Goal: Information Seeking & Learning: Learn about a topic

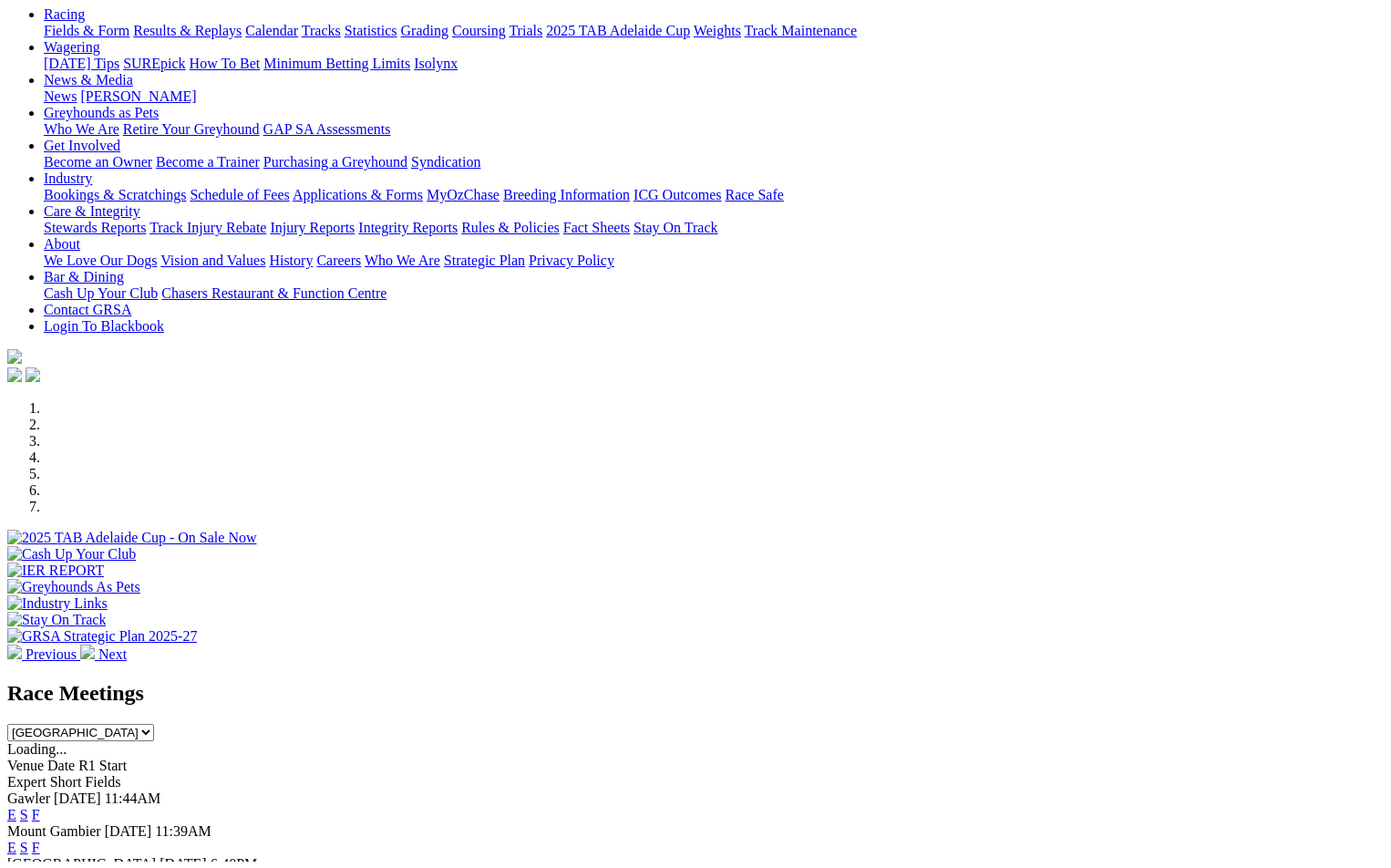
scroll to position [456, 0]
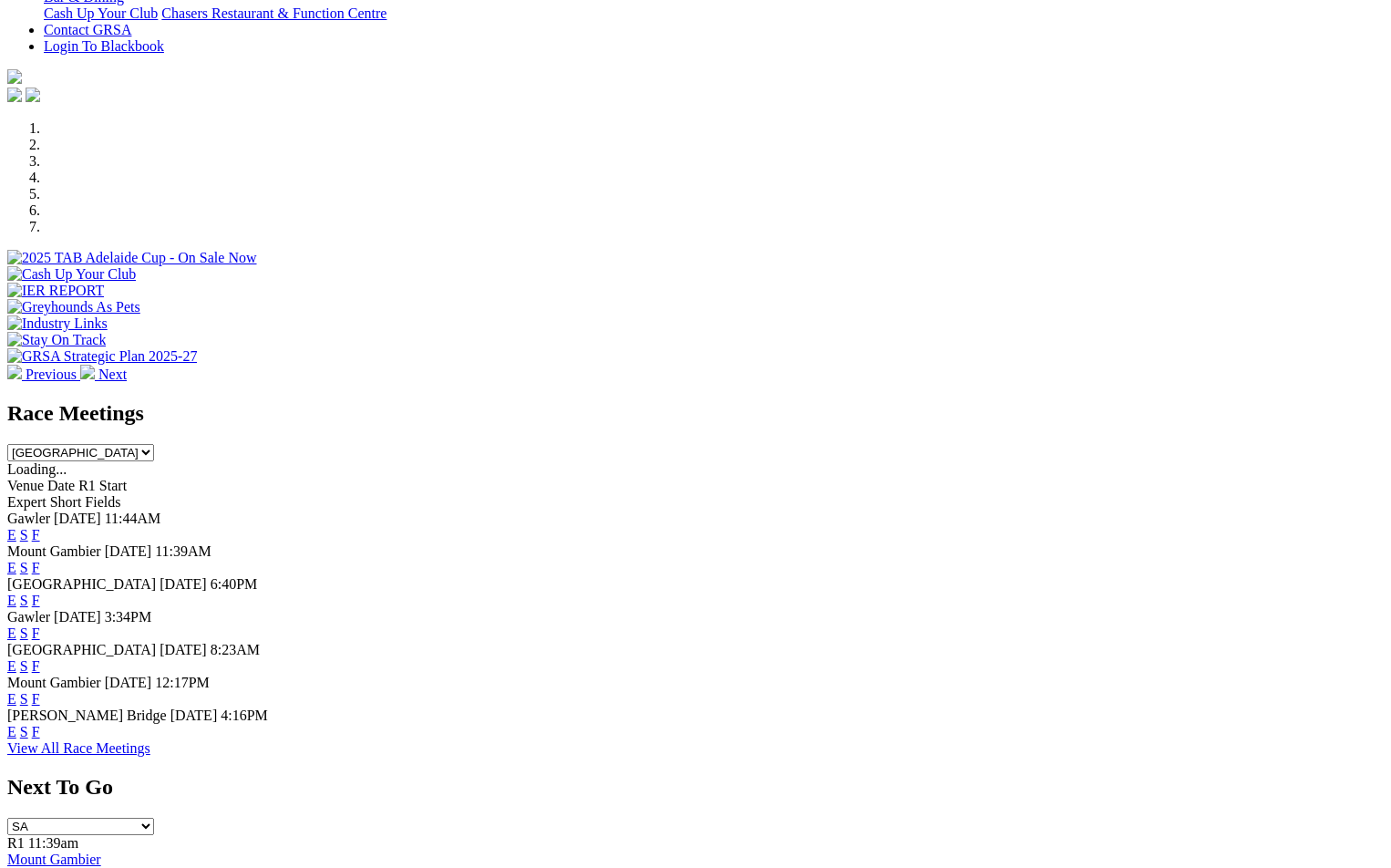
click at [40, 740] on link "F" at bounding box center [36, 731] width 9 height 15
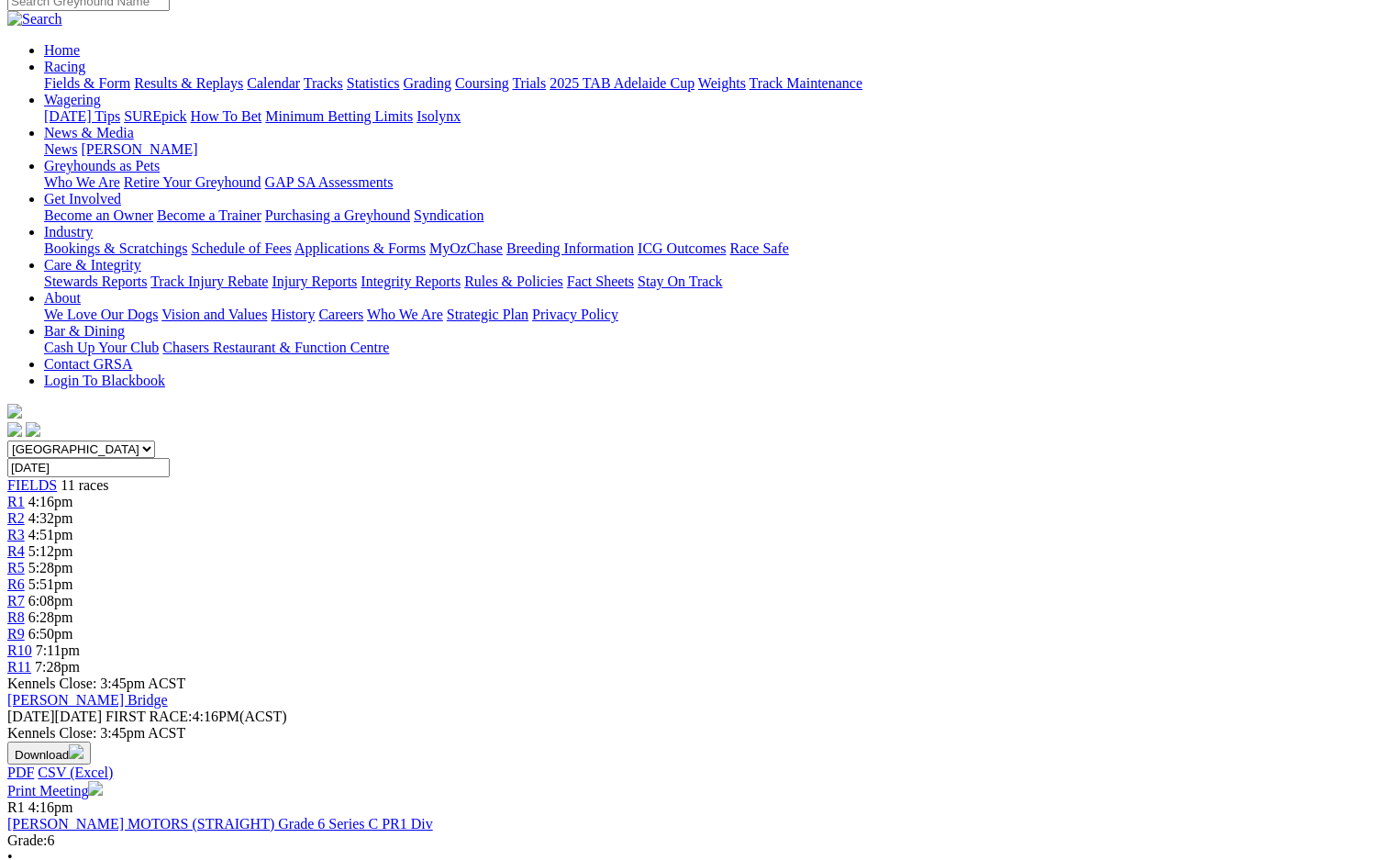
scroll to position [183, 0]
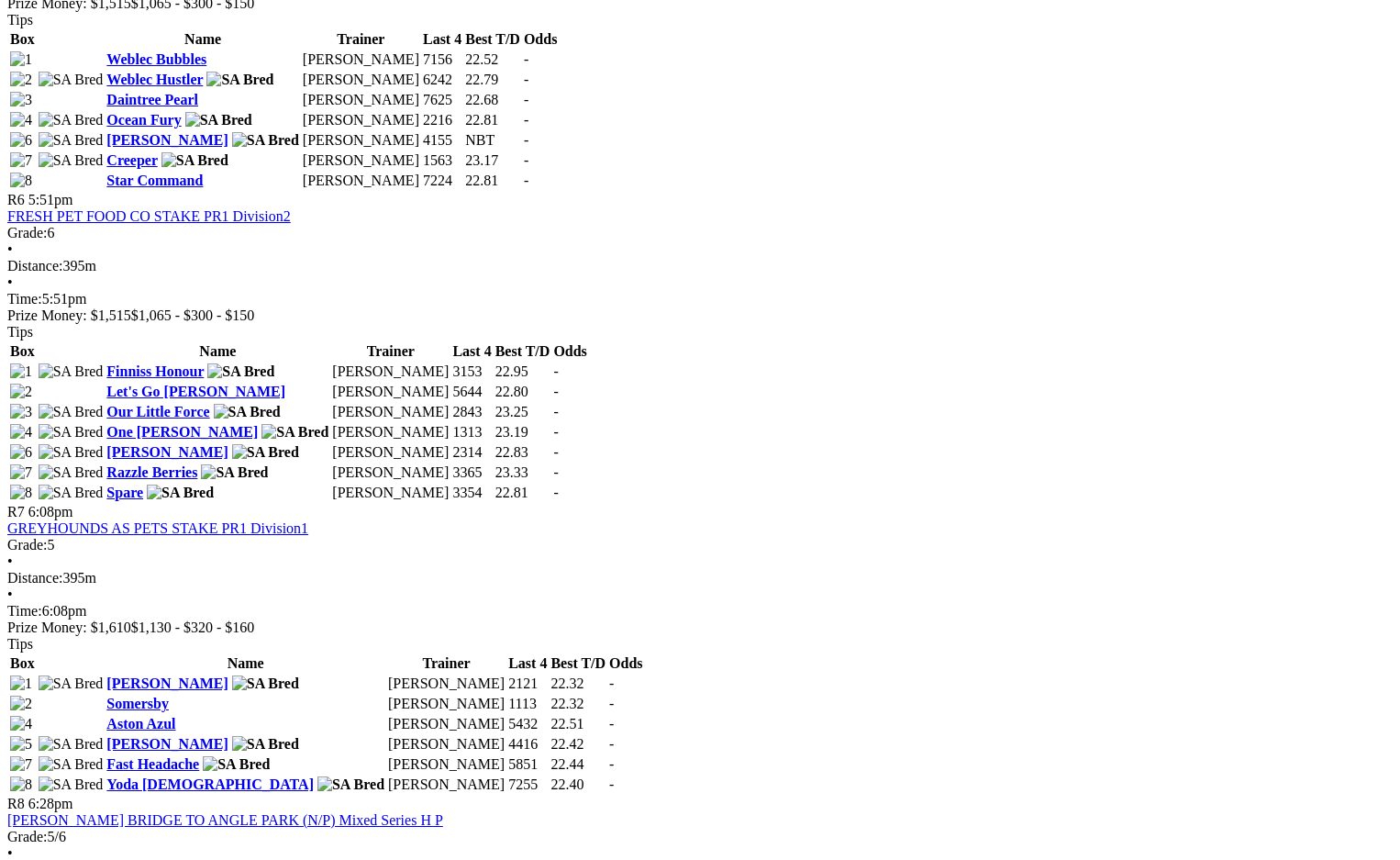
scroll to position [0, 0]
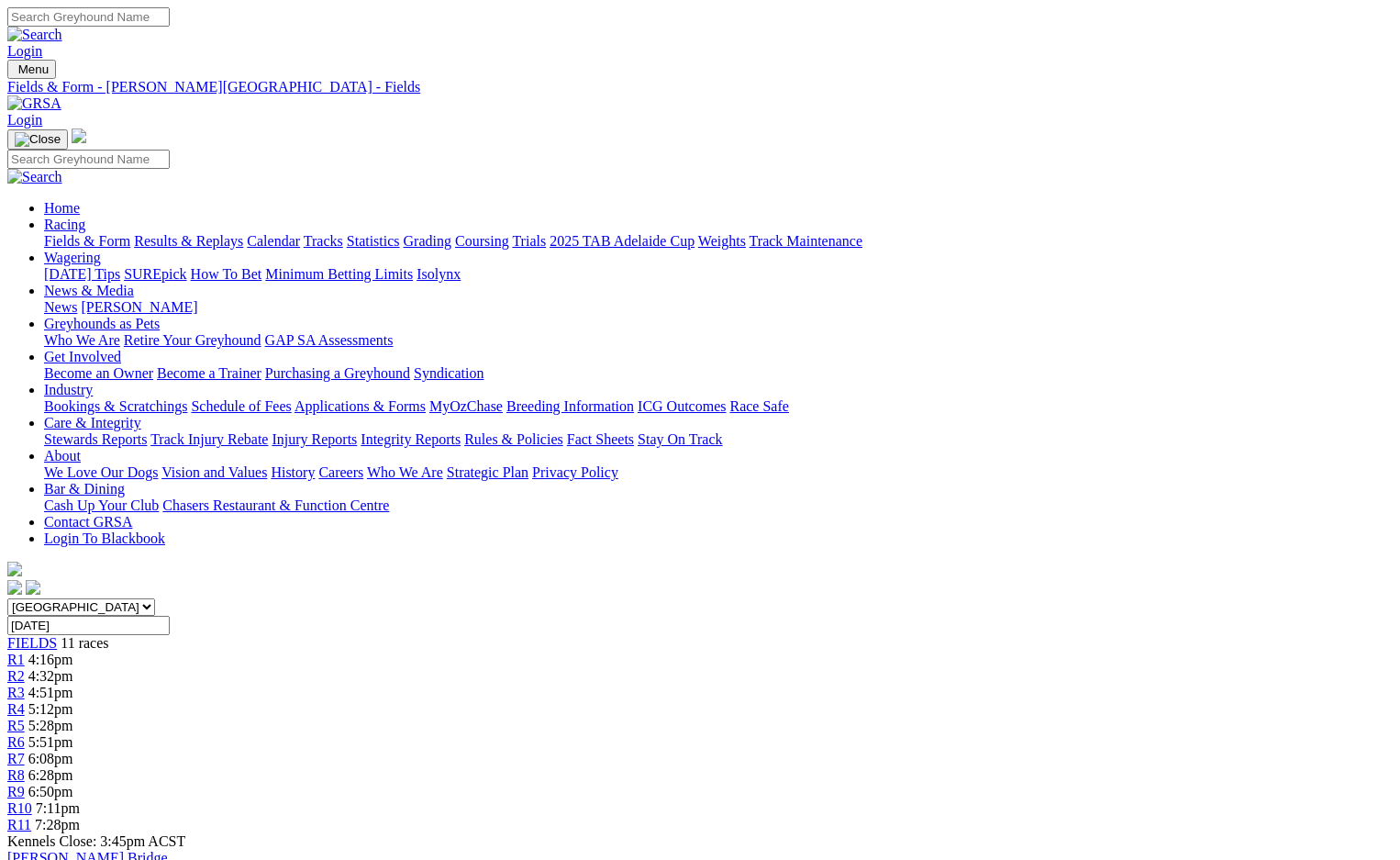
drag, startPoint x: 884, startPoint y: 601, endPoint x: 706, endPoint y: 179, distance: 458.0
click at [452, 233] on link "Grading" at bounding box center [427, 240] width 48 height 16
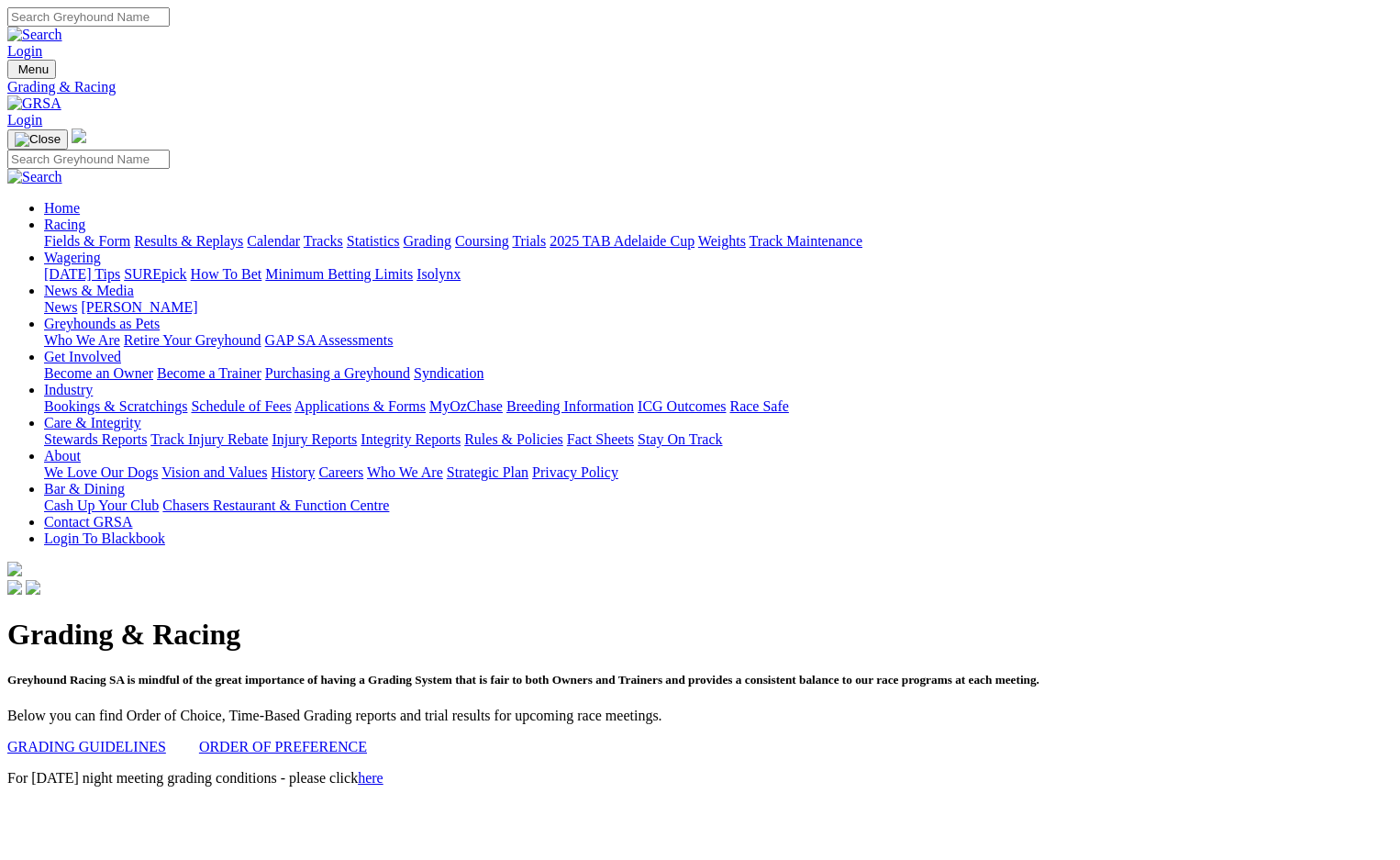
scroll to position [367, 0]
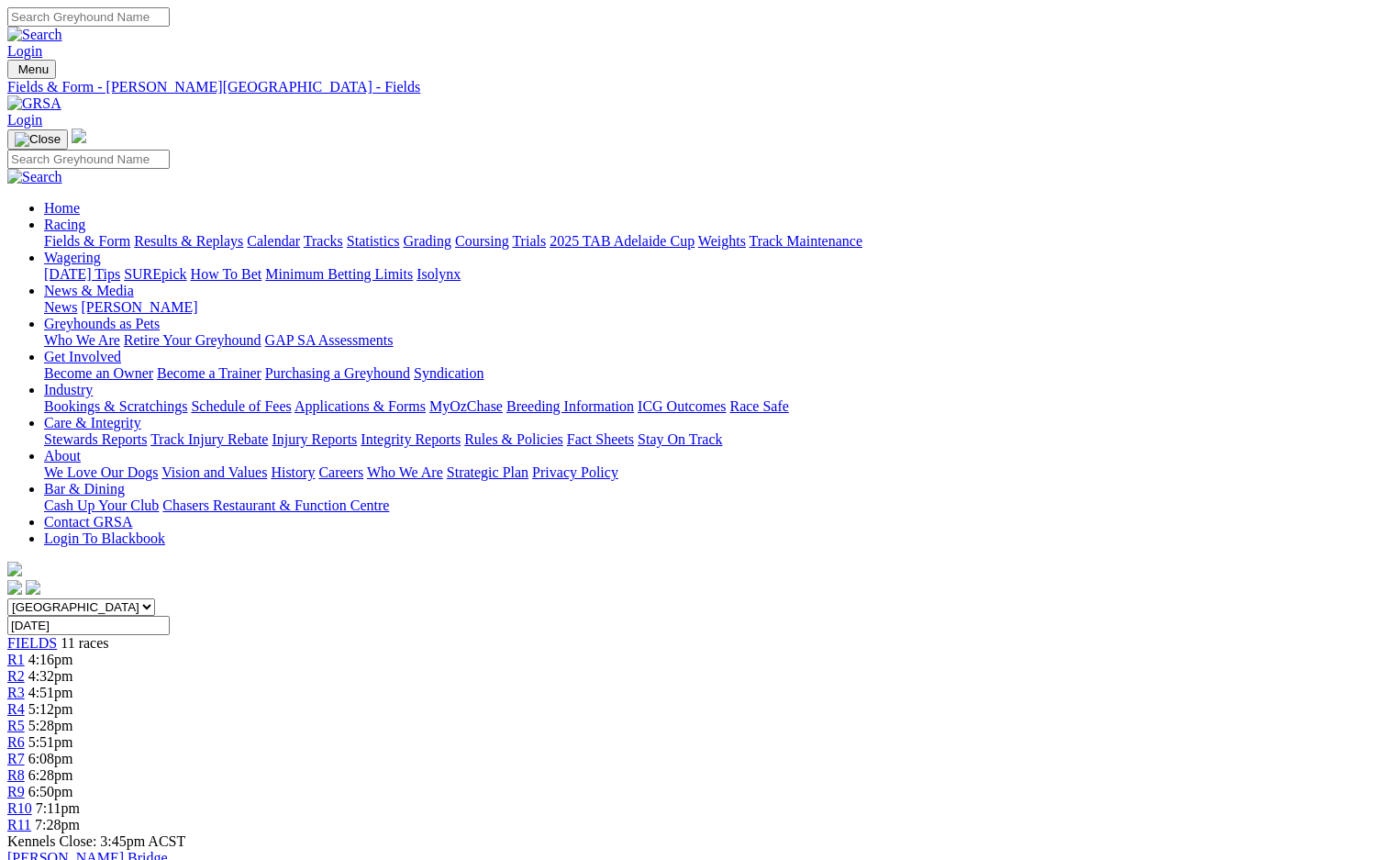
click at [300, 233] on link "Calendar" at bounding box center [273, 240] width 53 height 16
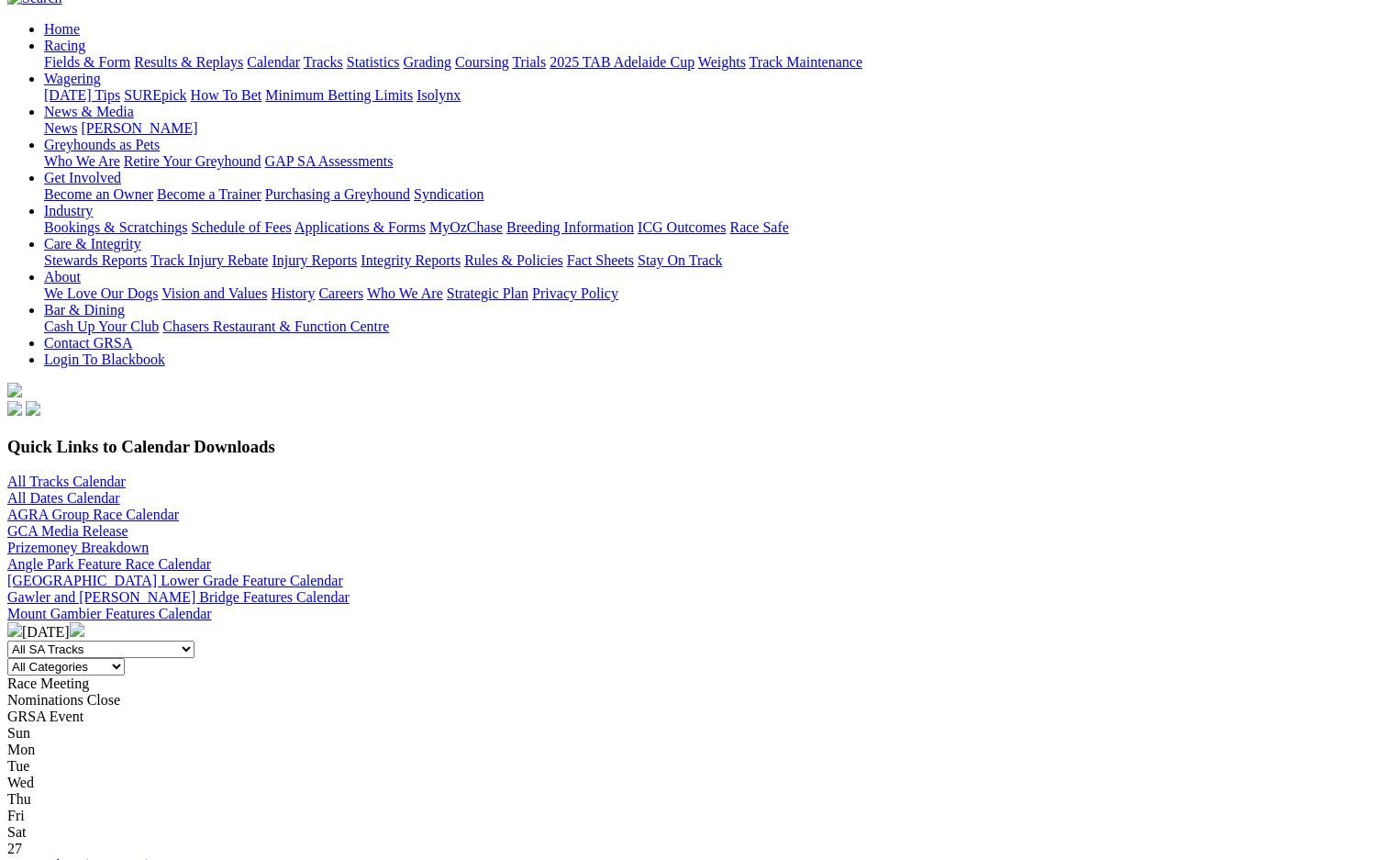
scroll to position [734, 0]
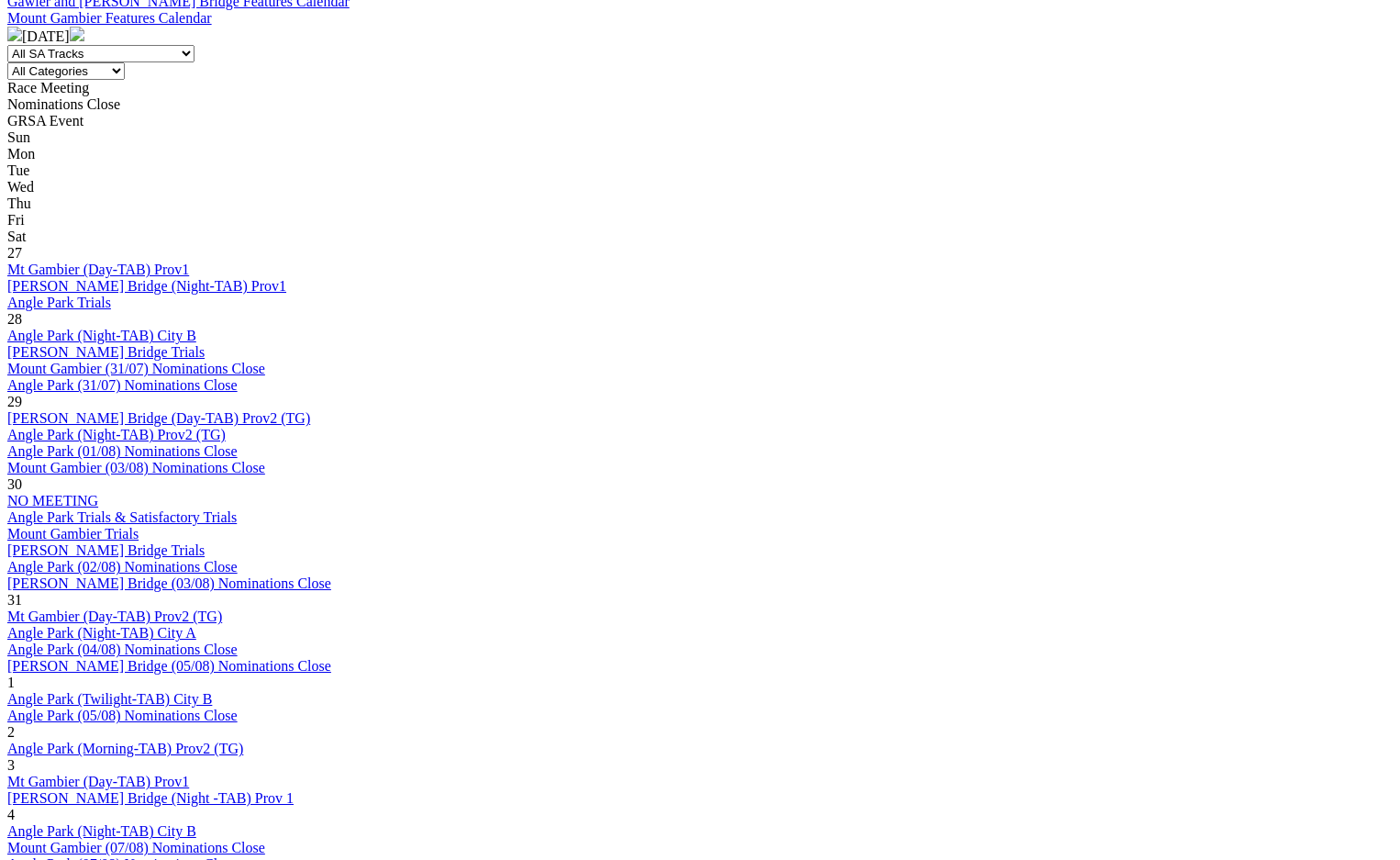
scroll to position [1009, 0]
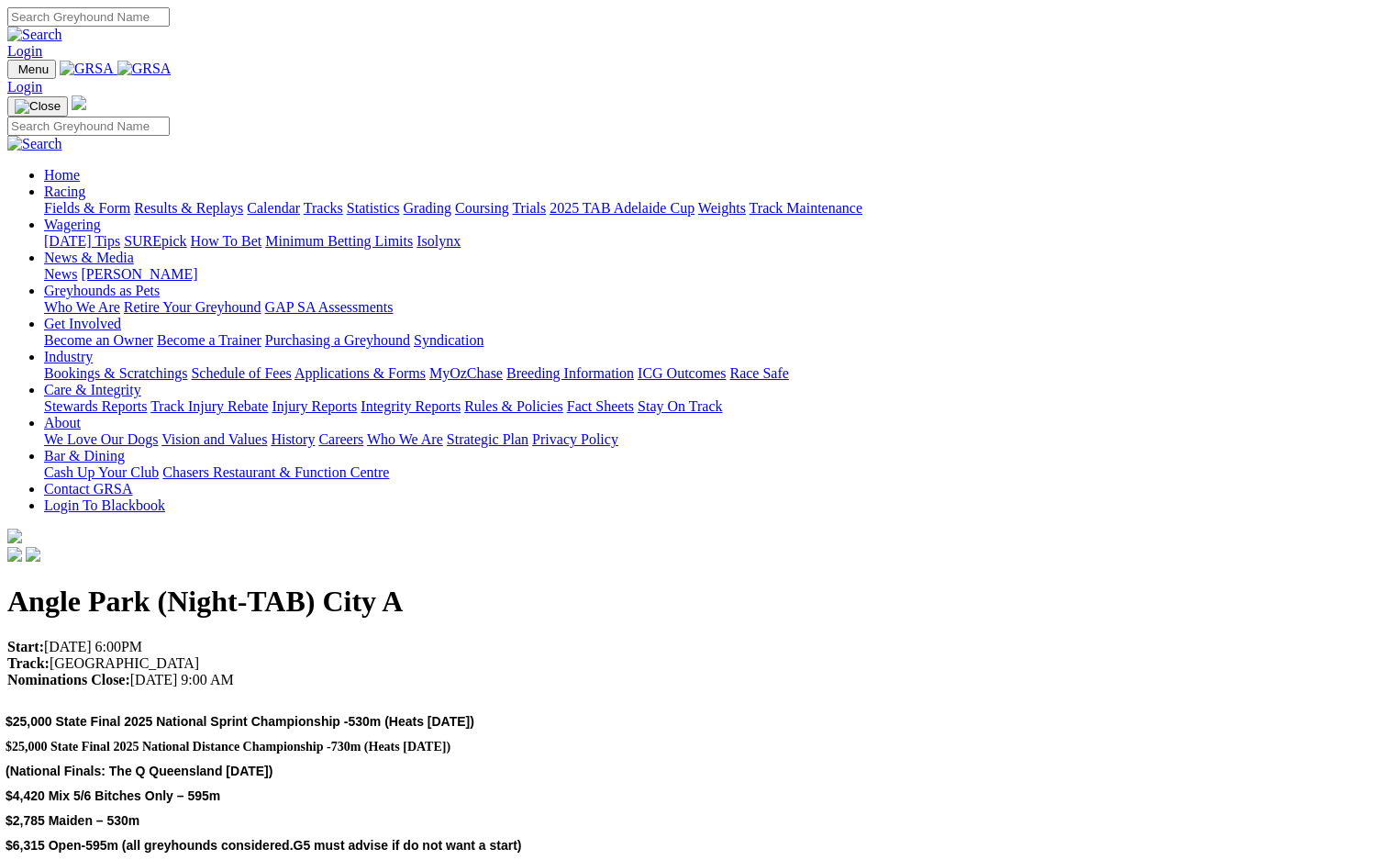
click at [85, 183] on link "Racing" at bounding box center [64, 191] width 42 height 16
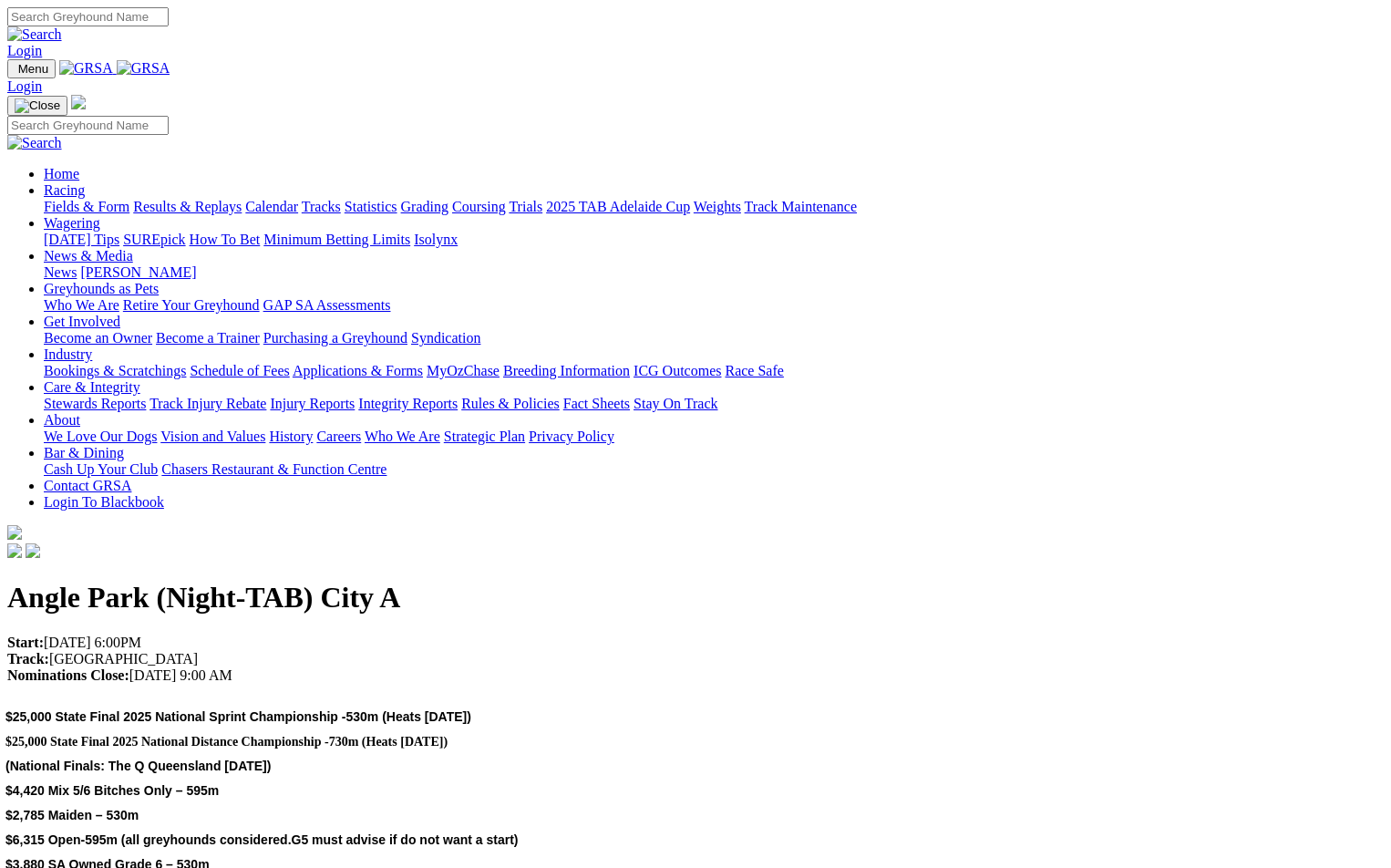
click at [85, 182] on link "Racing" at bounding box center [64, 190] width 41 height 15
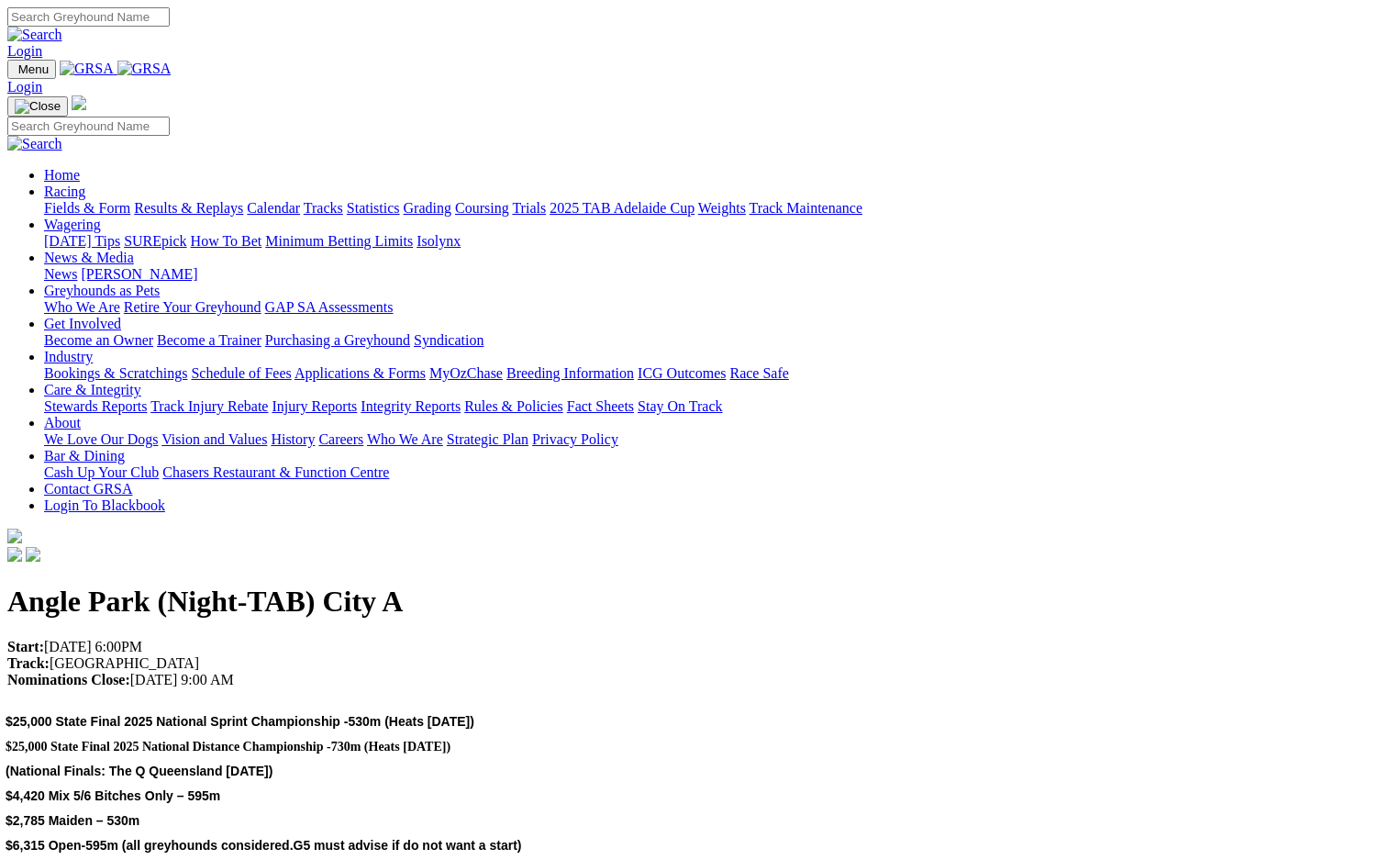
click at [300, 200] on link "Calendar" at bounding box center [273, 207] width 53 height 16
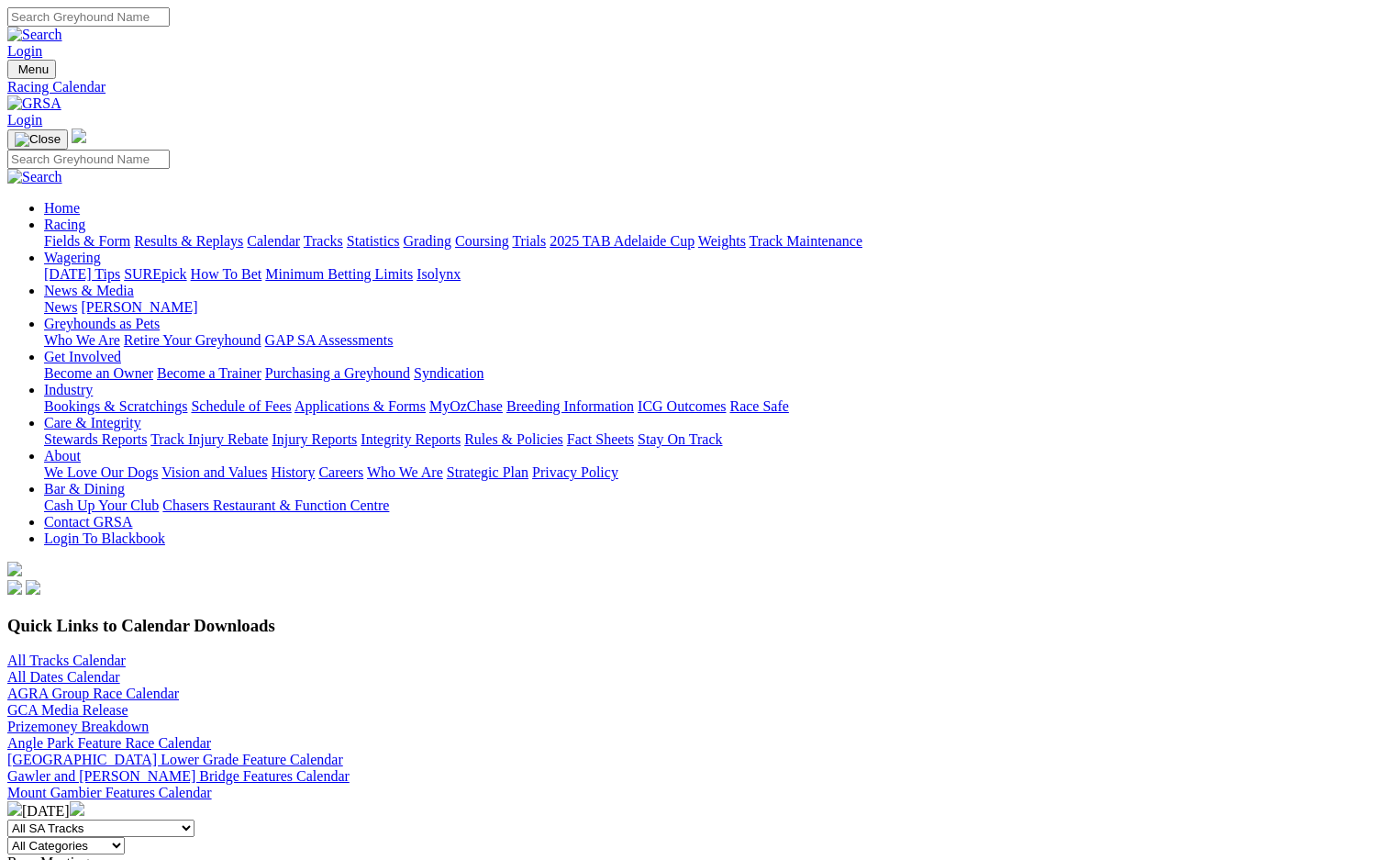
click at [80, 233] on link "Fields & Form" at bounding box center [86, 240] width 86 height 16
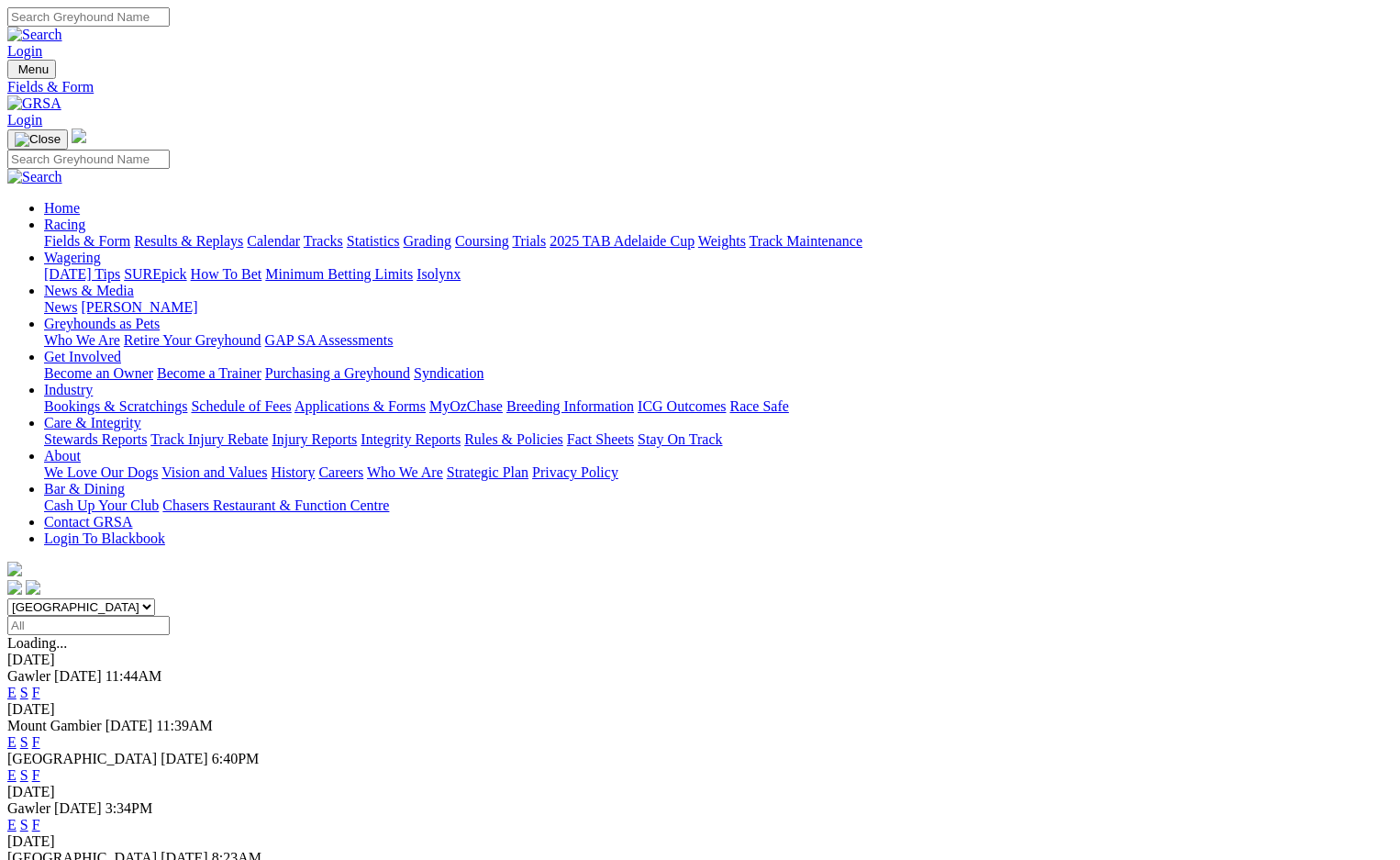
click at [41, 767] on link "F" at bounding box center [36, 775] width 9 height 16
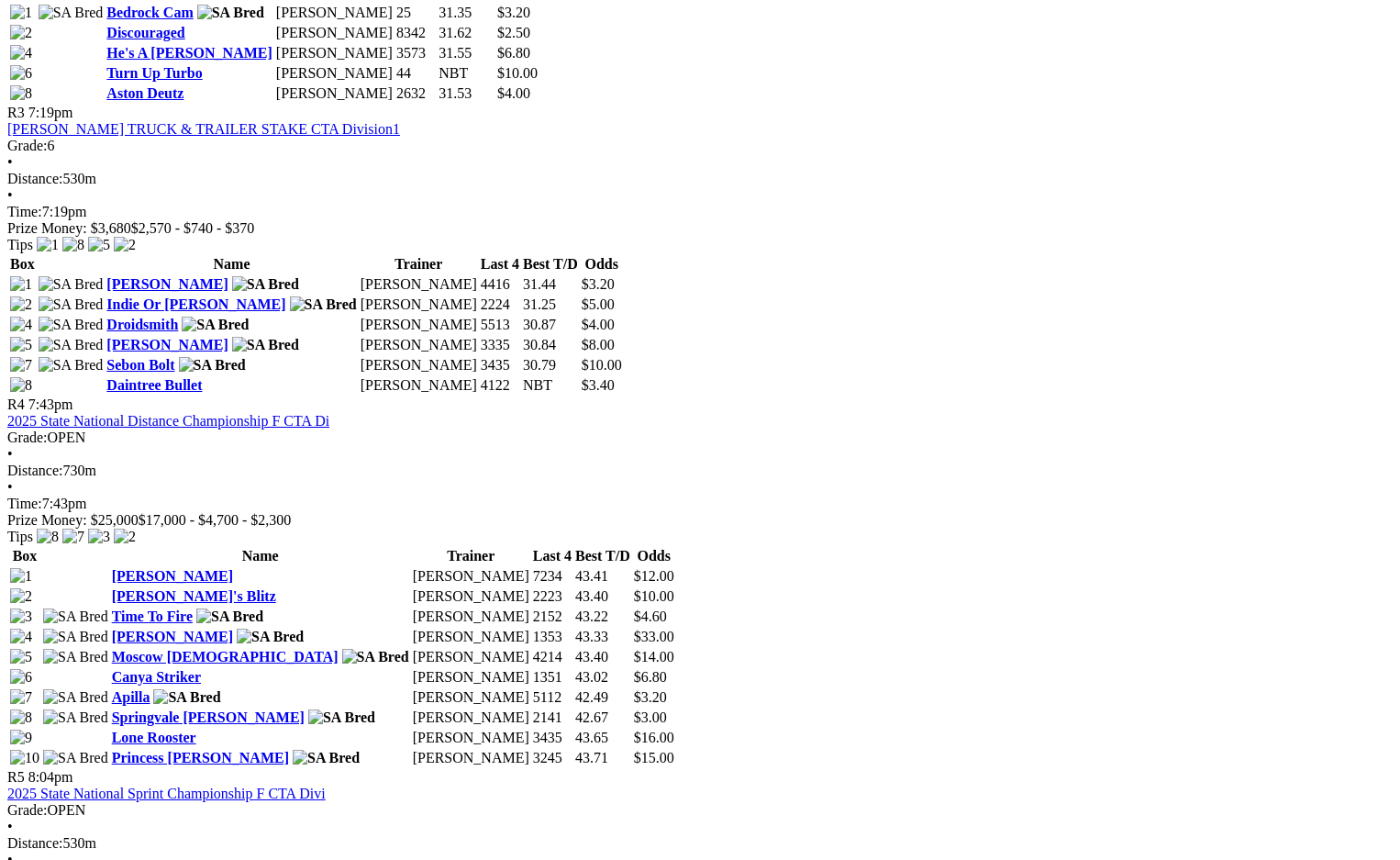
scroll to position [1743, 0]
